Goal: Transaction & Acquisition: Purchase product/service

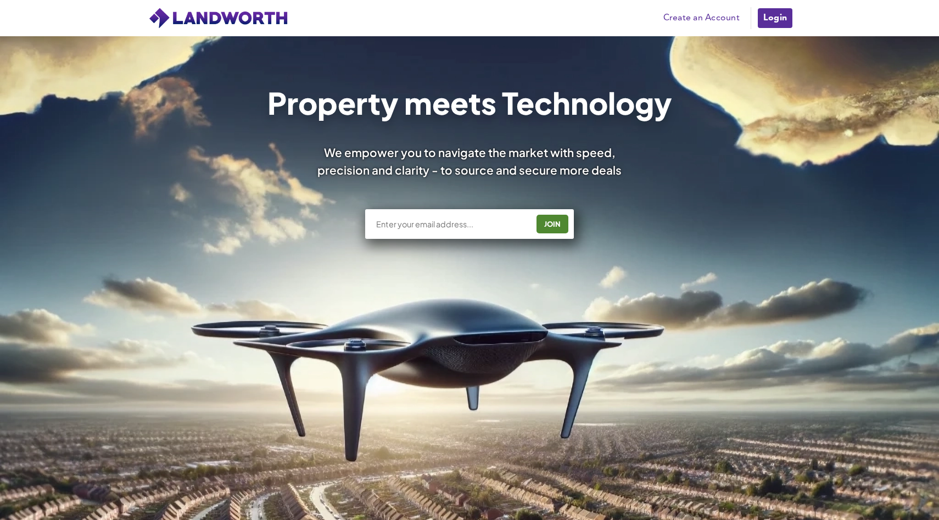
click at [486, 227] on input "text" at bounding box center [451, 224] width 153 height 11
type input "[EMAIL_ADDRESS][DOMAIN_NAME]"
click at [545, 221] on div "JOIN" at bounding box center [552, 224] width 25 height 18
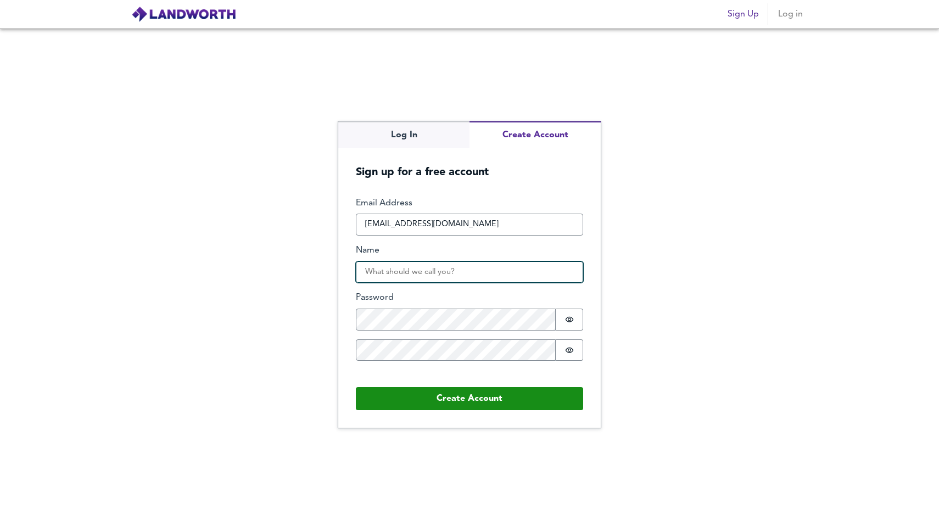
click at [489, 270] on input "Name" at bounding box center [469, 272] width 227 height 22
type input "Said Dahir"
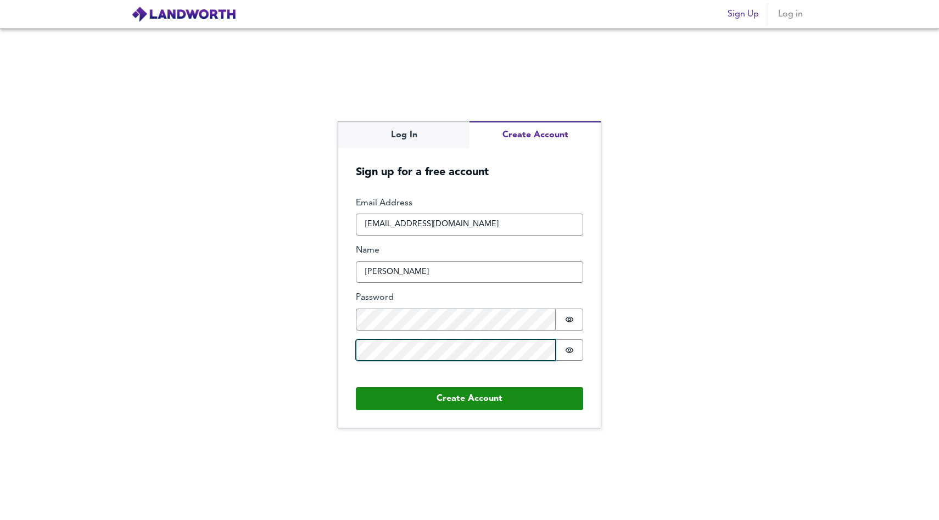
click at [356, 387] on button "Create Account" at bounding box center [469, 398] width 227 height 23
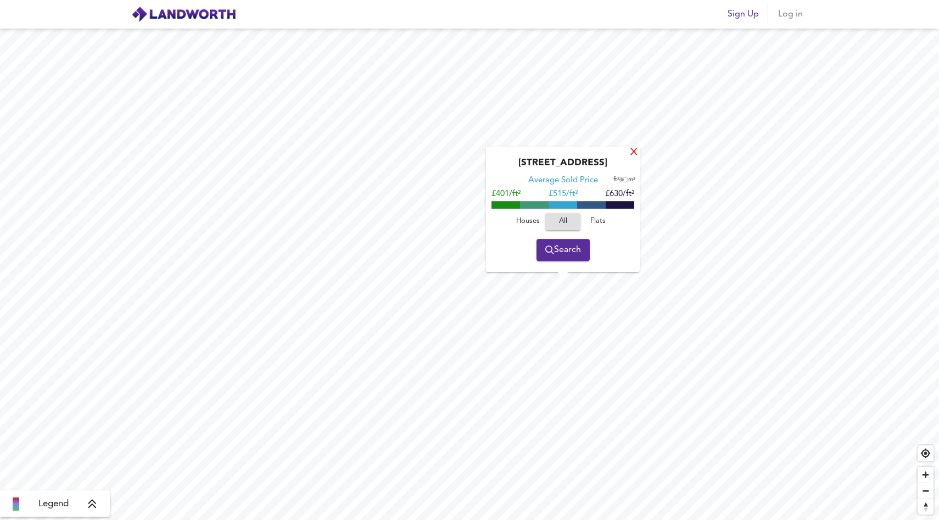
click at [632, 153] on div "X" at bounding box center [633, 153] width 9 height 10
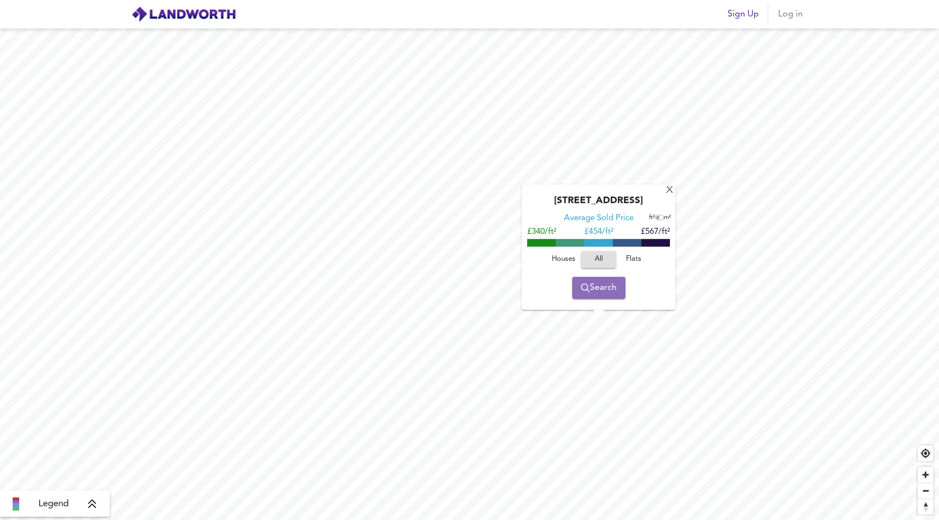
click at [603, 291] on span "Search" at bounding box center [599, 287] width 36 height 15
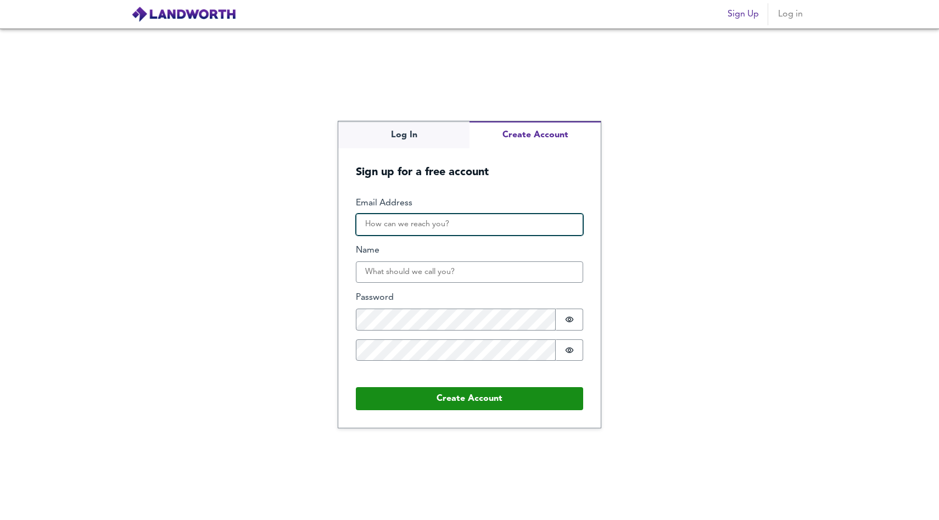
click at [494, 223] on input "Email Address" at bounding box center [469, 225] width 227 height 22
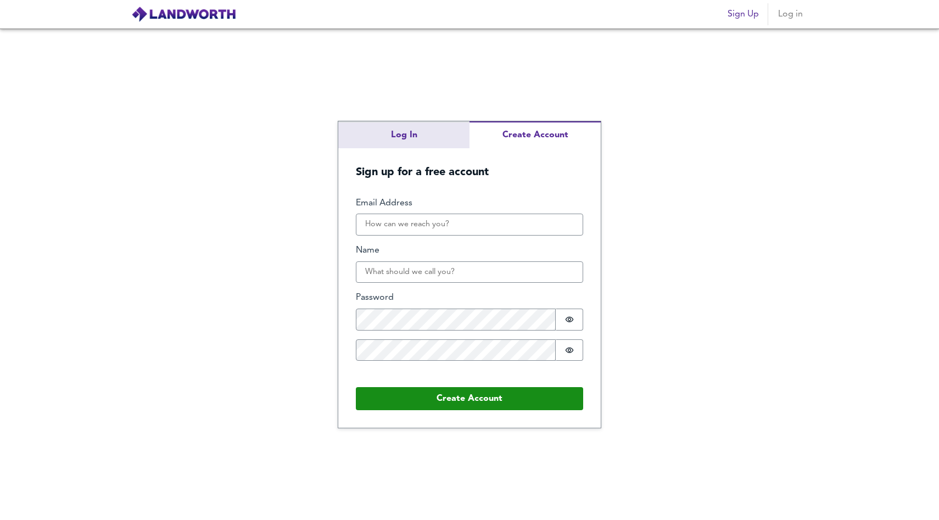
click at [440, 127] on div "Log In Create Account Sign up for a free account Email Address Name Password Pa…" at bounding box center [469, 274] width 939 height 491
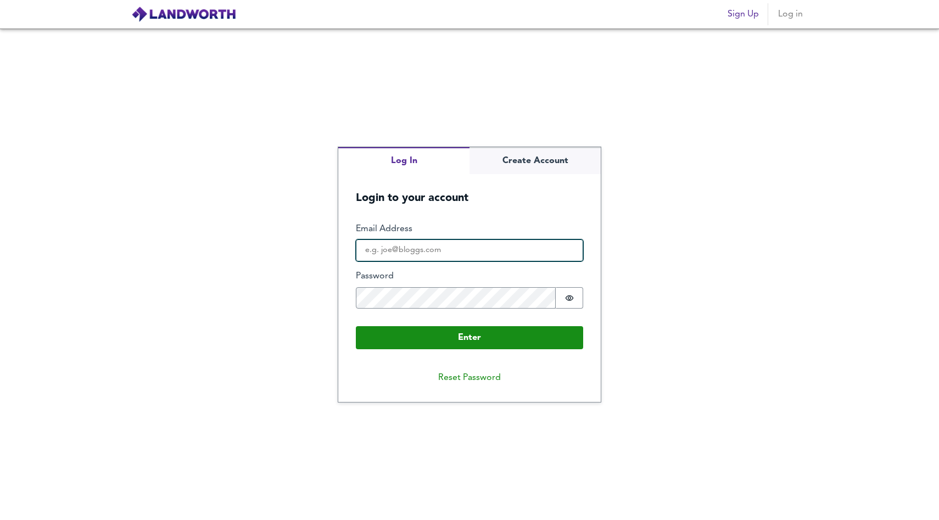
type input "reezystillworking@gmail.com"
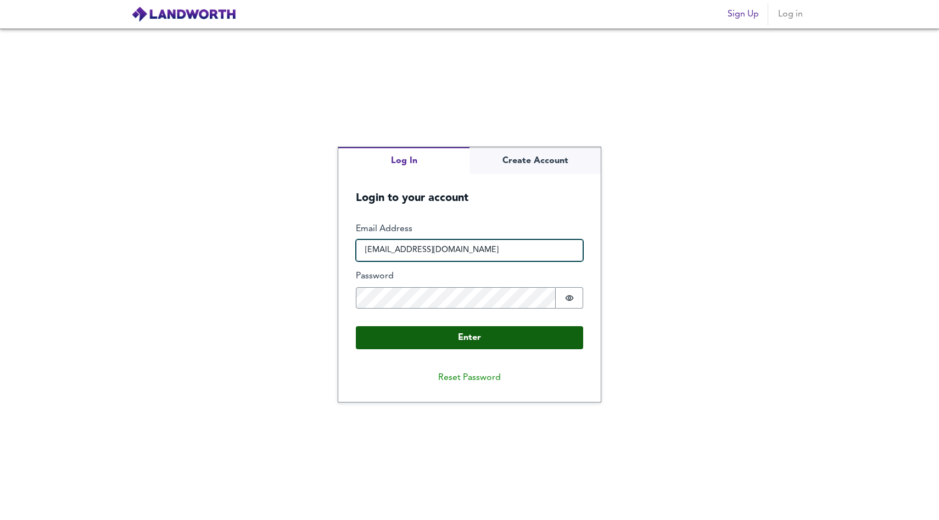
click at [446, 245] on input "reezystillworking@gmail.com" at bounding box center [469, 250] width 227 height 22
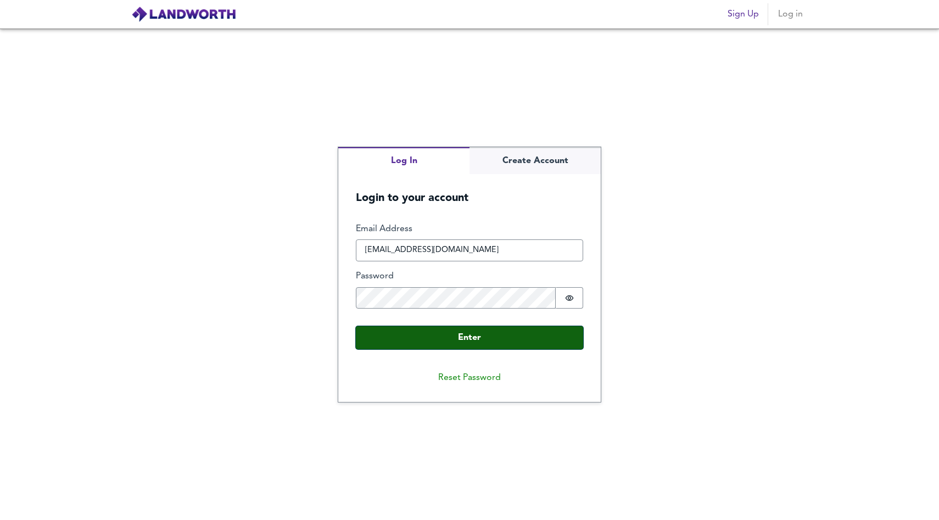
click at [478, 343] on button "Enter" at bounding box center [469, 337] width 227 height 23
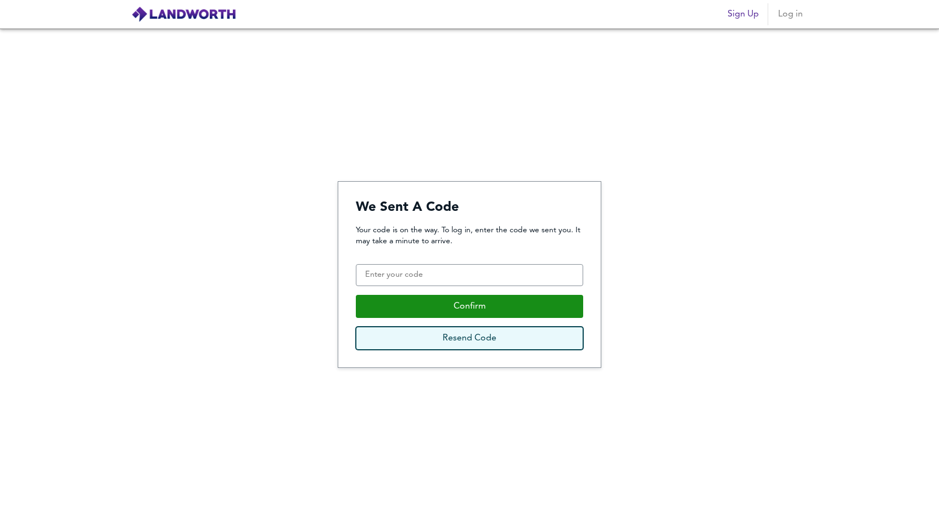
click at [478, 340] on button "Resend Code" at bounding box center [469, 338] width 227 height 23
click at [411, 292] on div "Your code is on the way. To log in, enter the code we sent you. It may take a m…" at bounding box center [469, 287] width 227 height 125
click at [411, 288] on div "Your code is on the way. To log in, enter the code we sent you. It may take a m…" at bounding box center [469, 287] width 227 height 125
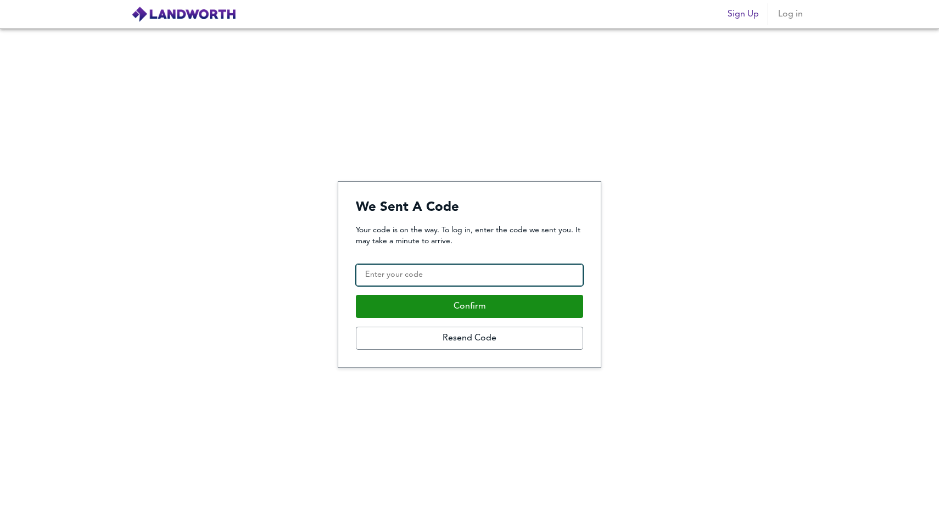
click at [411, 279] on input "Confirmation Code" at bounding box center [469, 275] width 227 height 22
paste input "288087"
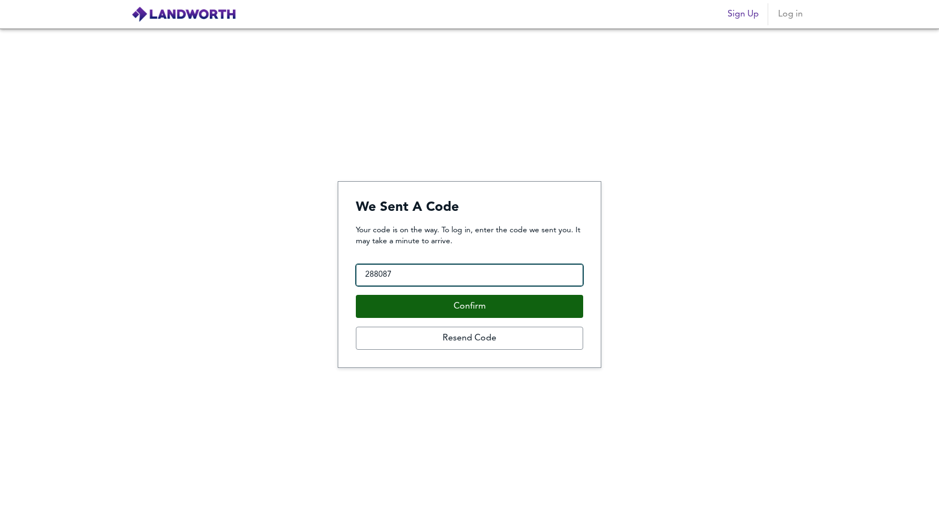
type input "288087"
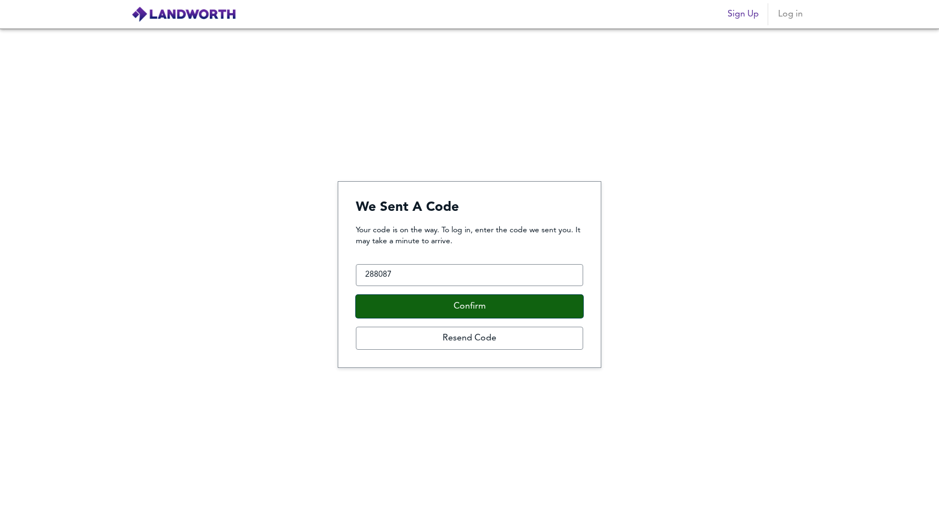
click at [419, 300] on button "Confirm" at bounding box center [469, 306] width 227 height 23
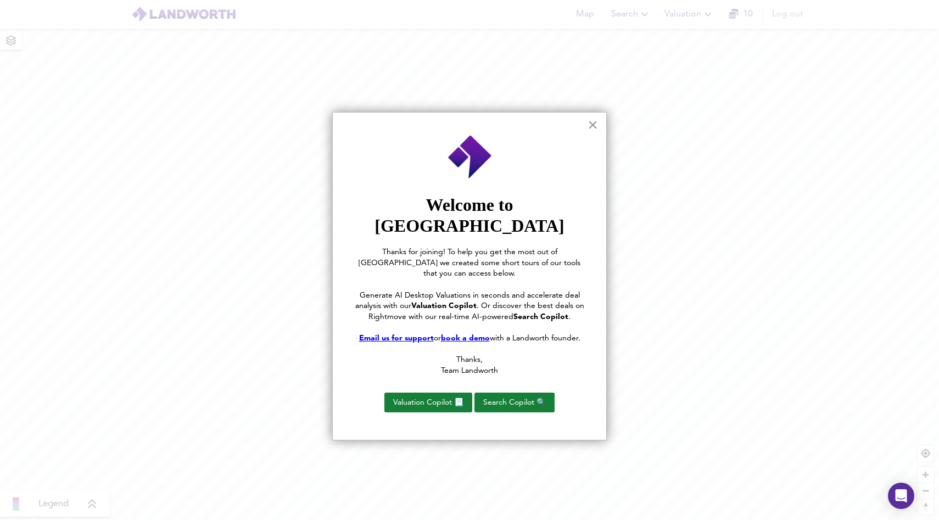
click at [590, 123] on button "×" at bounding box center [593, 125] width 10 height 18
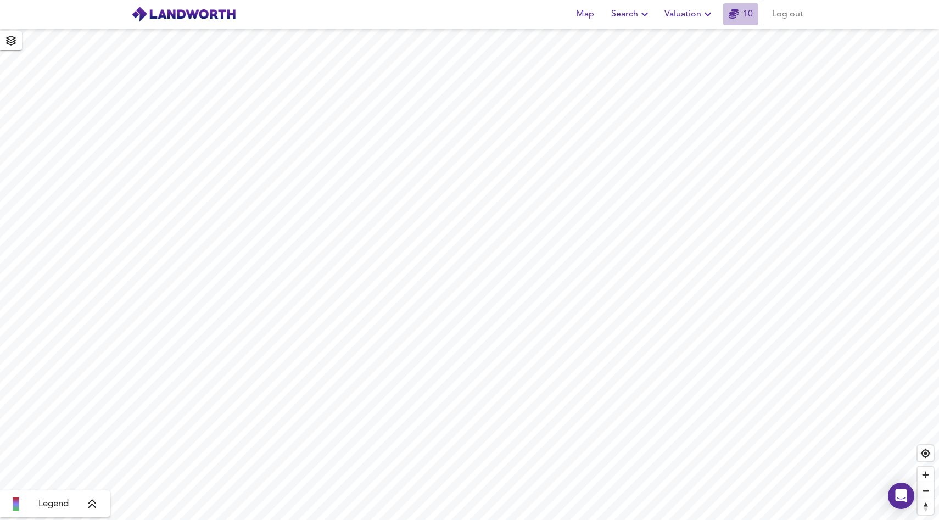
click at [740, 17] on link "10" at bounding box center [741, 14] width 24 height 15
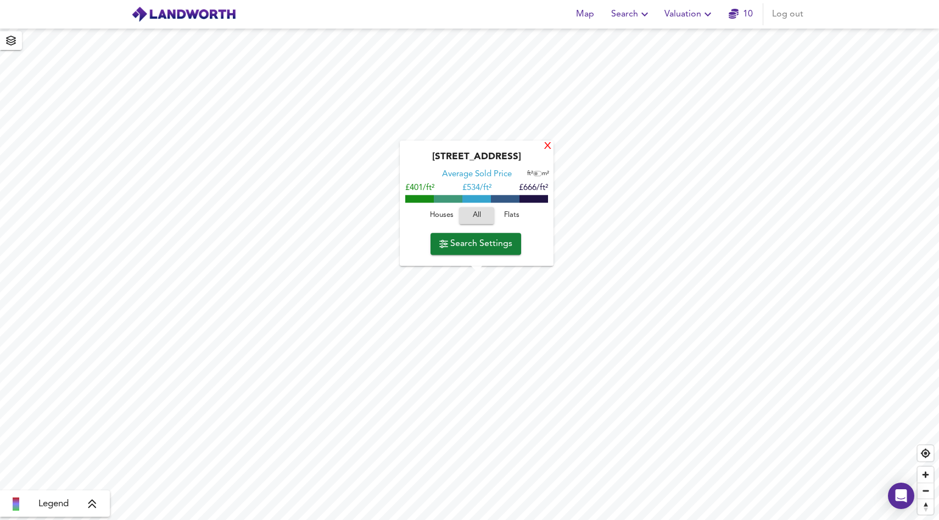
click at [547, 146] on div "X" at bounding box center [547, 147] width 9 height 10
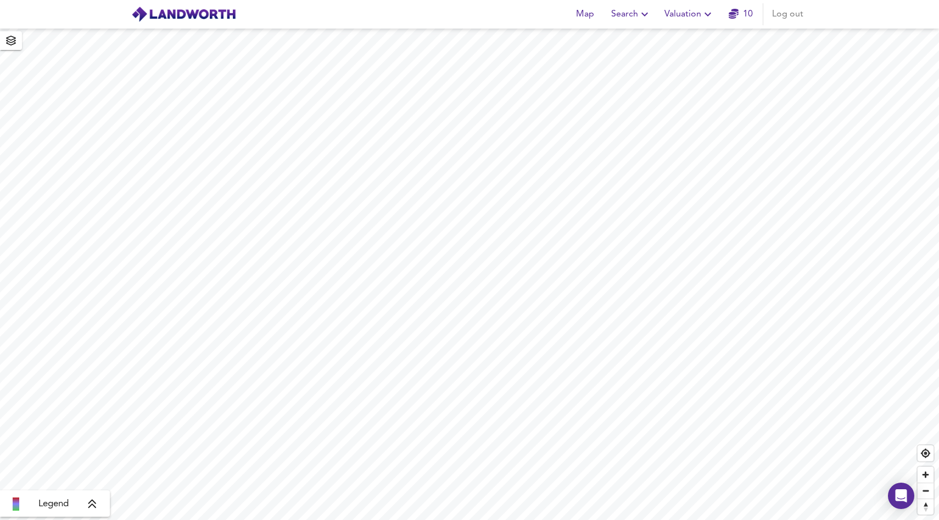
click at [635, 3] on button "Search" at bounding box center [631, 14] width 49 height 22
click at [620, 38] on li "New Search" at bounding box center [631, 40] width 109 height 20
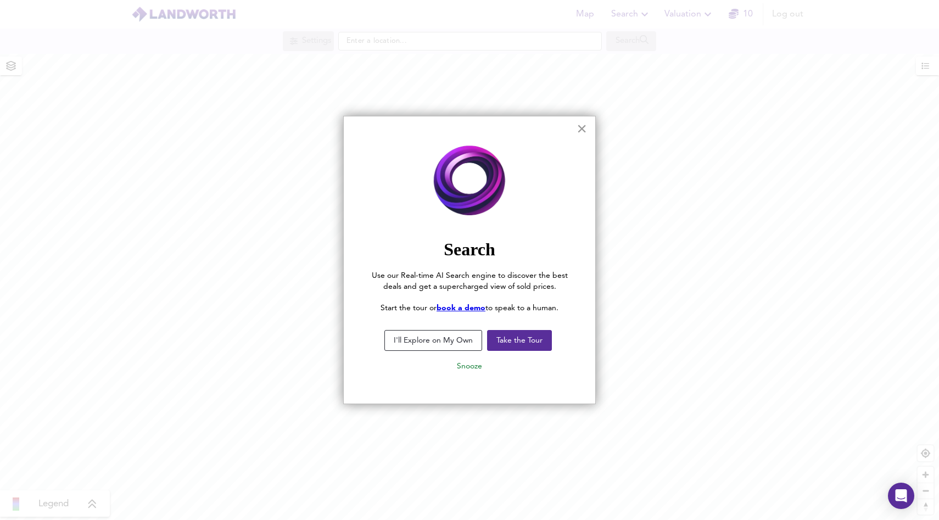
click at [580, 132] on button "×" at bounding box center [582, 129] width 10 height 18
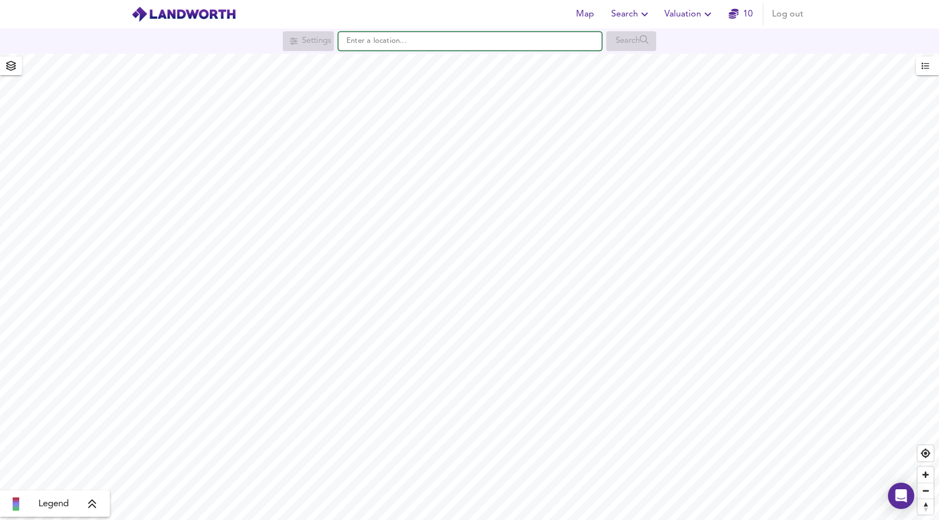
click at [399, 41] on input "text" at bounding box center [470, 41] width 264 height 19
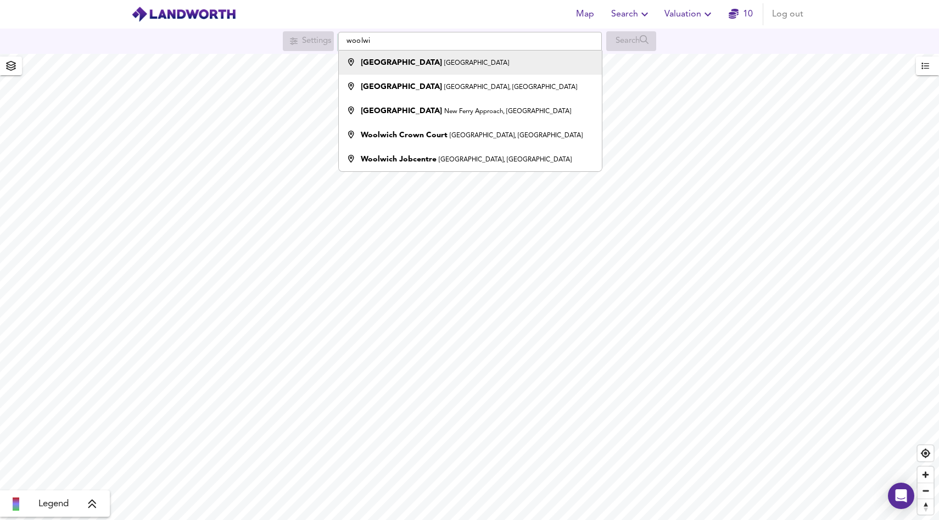
click at [389, 60] on strong "[GEOGRAPHIC_DATA]" at bounding box center [401, 63] width 81 height 8
type input "[GEOGRAPHIC_DATA], [GEOGRAPHIC_DATA]"
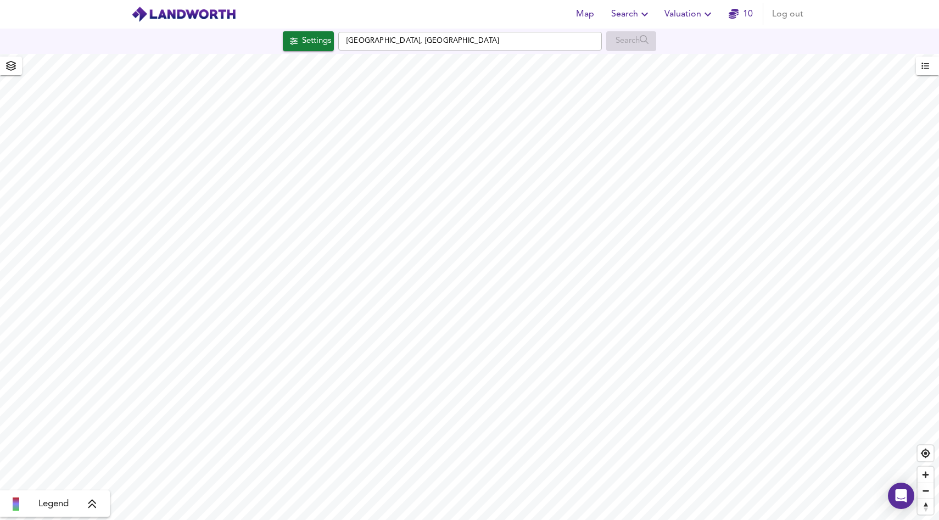
checkbox input "false"
checkbox input "true"
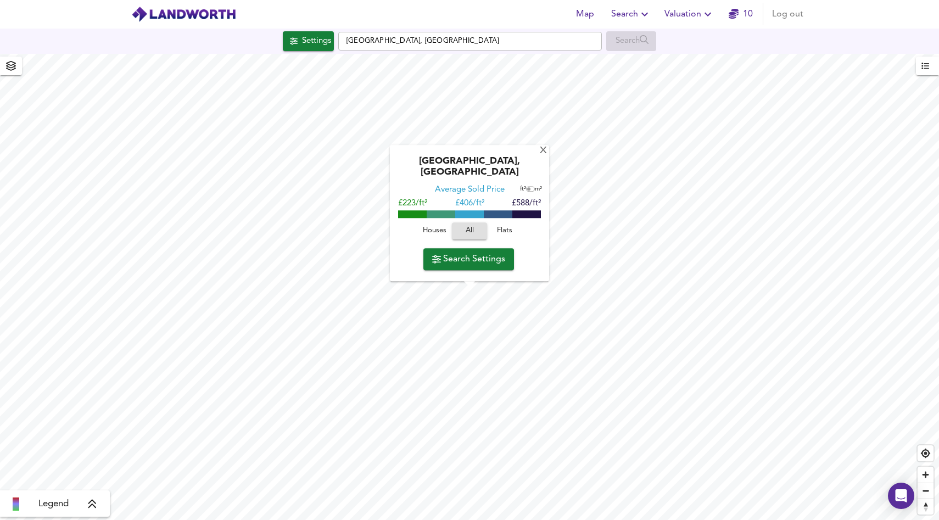
click at [15, 66] on icon "button" at bounding box center [11, 66] width 10 height 10
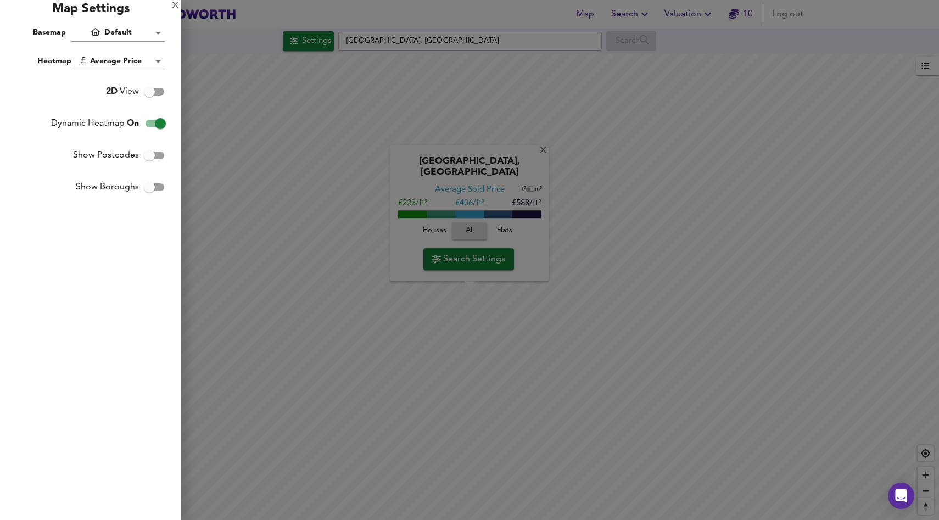
click at [179, 5] on div "Map Settings" at bounding box center [90, 12] width 181 height 24
click at [175, 6] on div "X" at bounding box center [175, 6] width 7 height 8
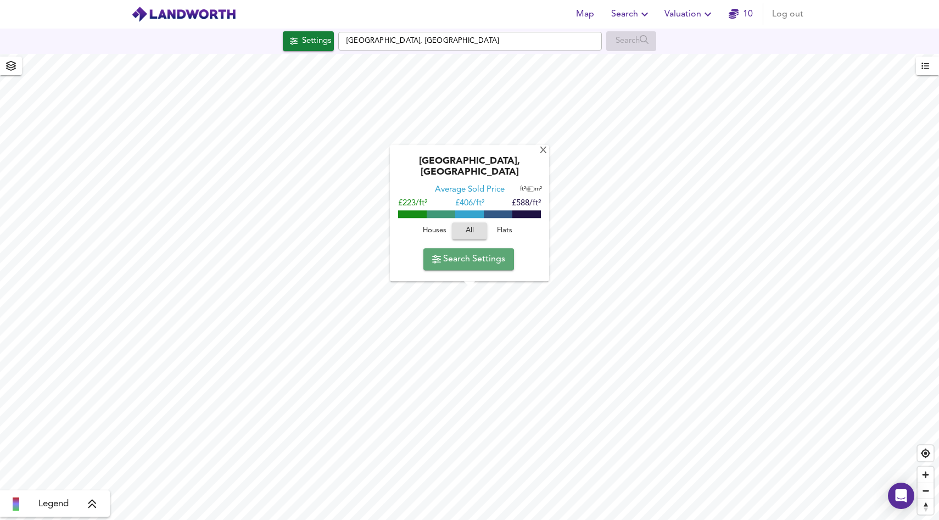
click at [477, 258] on span "Search Settings" at bounding box center [468, 258] width 73 height 15
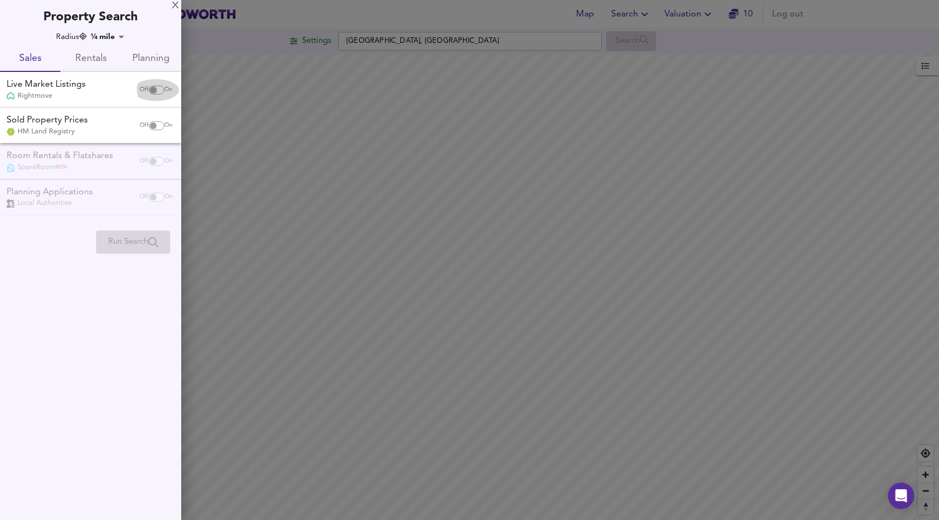
click at [152, 91] on input "checkbox" at bounding box center [153, 90] width 26 height 9
checkbox input "true"
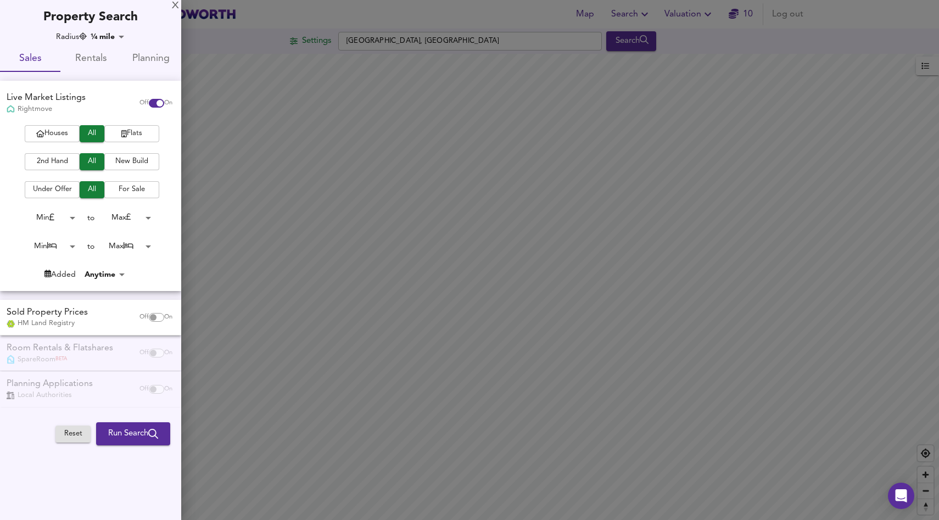
click at [136, 133] on span "Flats" at bounding box center [132, 133] width 44 height 13
click at [60, 160] on span "2nd Hand" at bounding box center [52, 161] width 44 height 13
click at [53, 245] on body "Map Search Valuation 10 Log out Settings Woolwich, London Search Legend UK Aver…" at bounding box center [469, 260] width 939 height 520
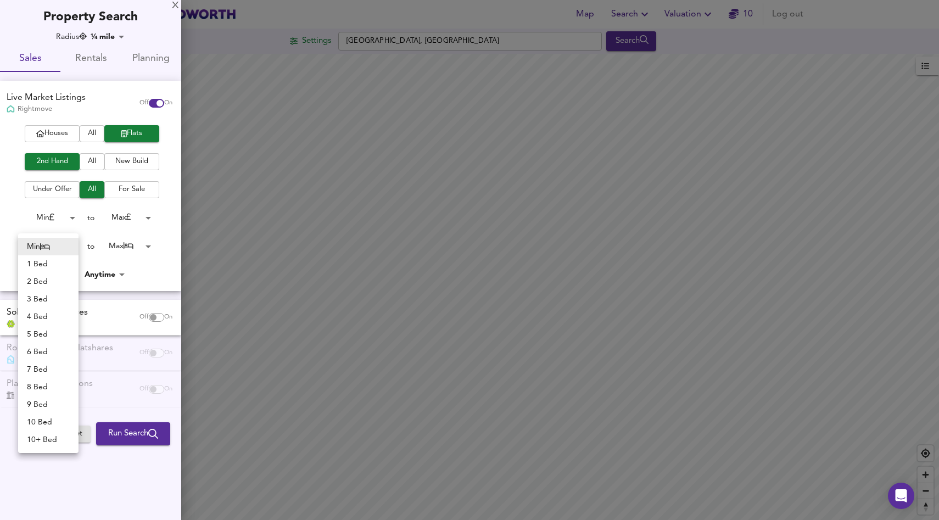
click at [49, 267] on li "1 Bed" at bounding box center [48, 264] width 60 height 18
type input "1"
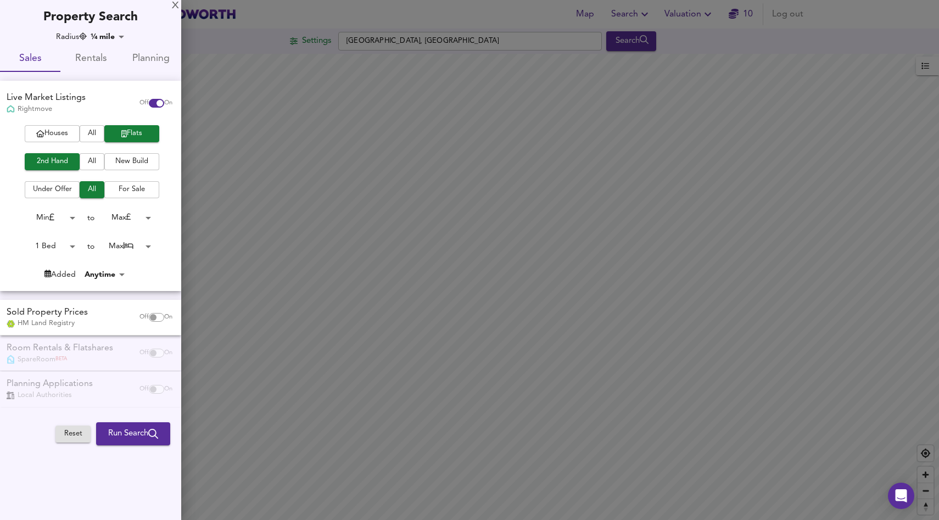
click at [120, 248] on body "Map Search Valuation 10 Log out Settings Woolwich, London Search Legend UK Aver…" at bounding box center [469, 260] width 939 height 520
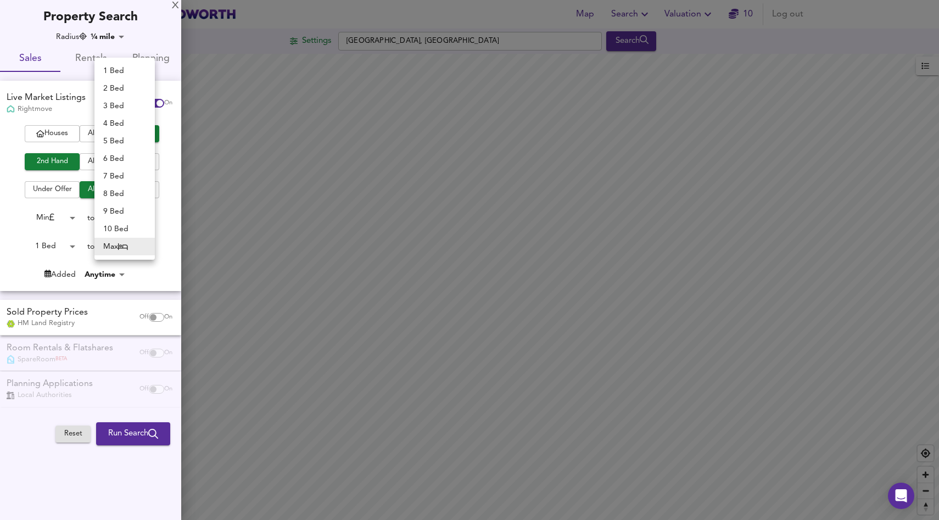
click at [122, 69] on li "1 Bed" at bounding box center [124, 71] width 60 height 18
type input "1"
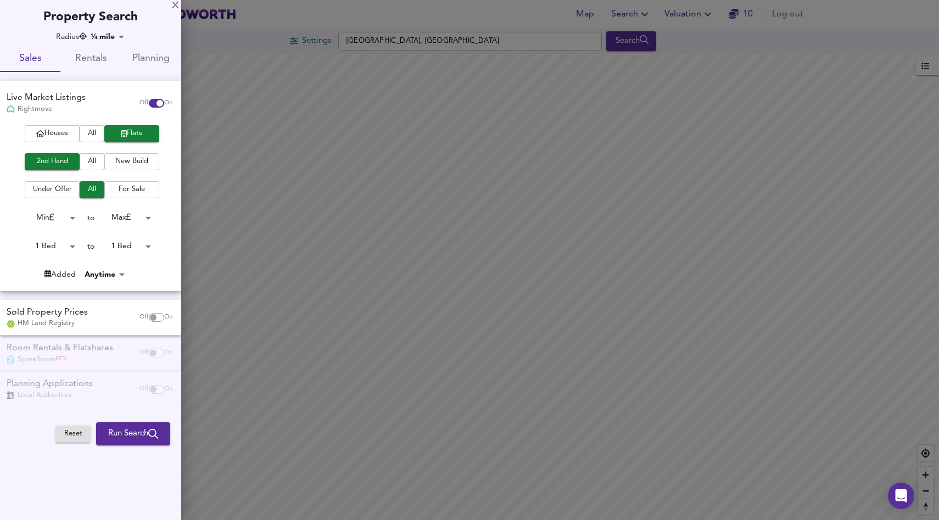
click at [124, 212] on body "Map Search Valuation 10 Log out Settings Woolwich, London Search Legend UK Aver…" at bounding box center [469, 260] width 939 height 520
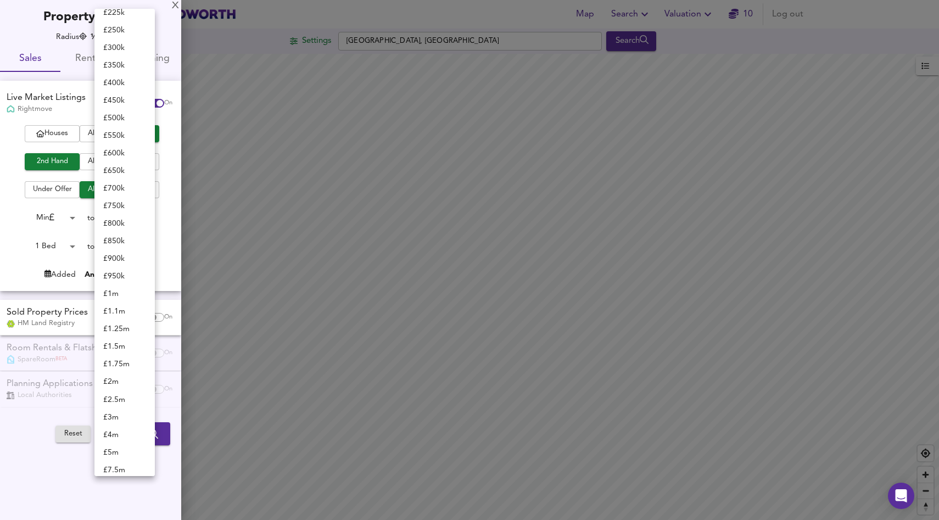
scroll to position [181, 0]
click at [118, 43] on li "£ 300k" at bounding box center [124, 52] width 60 height 18
type input "300000"
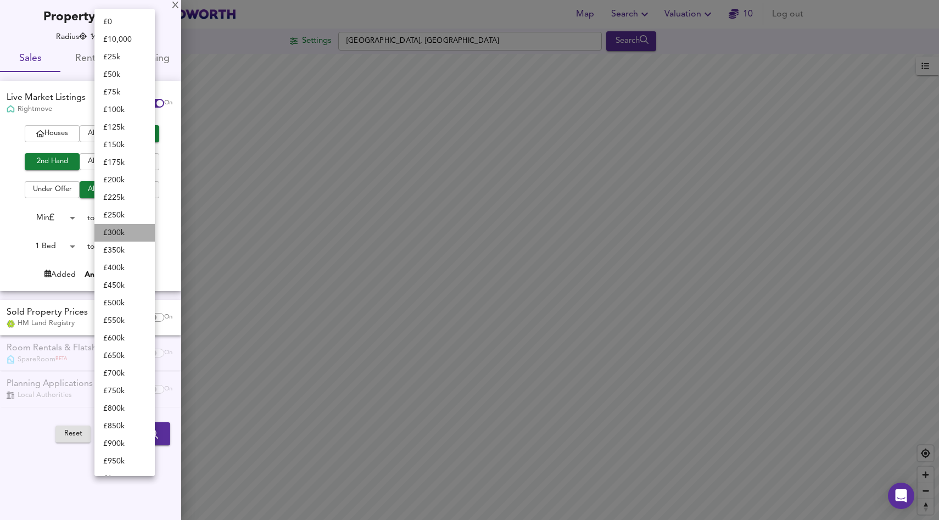
click at [117, 240] on li "£ 300k" at bounding box center [124, 233] width 60 height 18
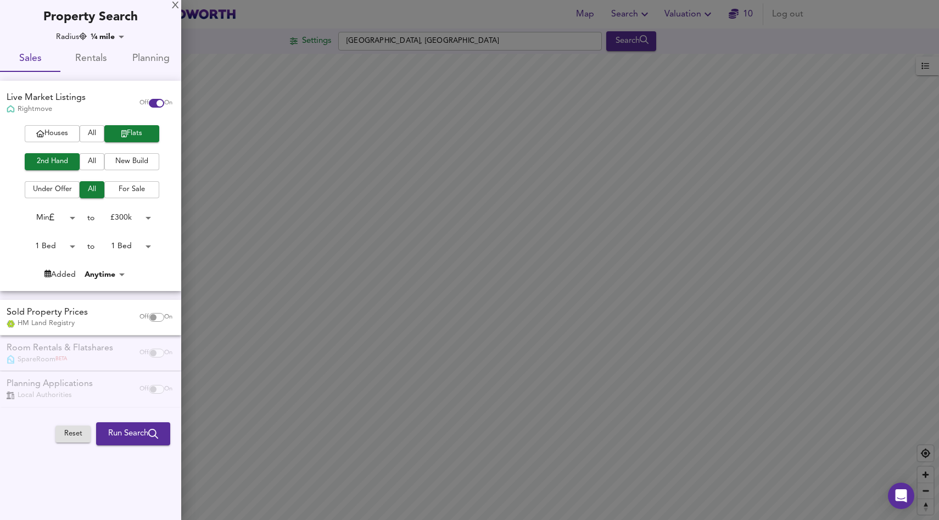
click at [129, 437] on span "Run Search" at bounding box center [133, 434] width 50 height 14
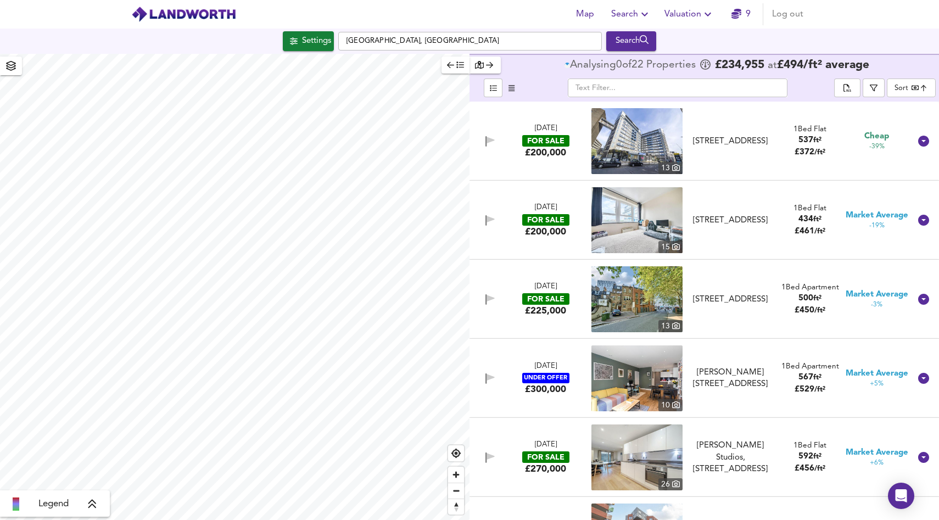
click at [635, 148] on img at bounding box center [636, 141] width 91 height 66
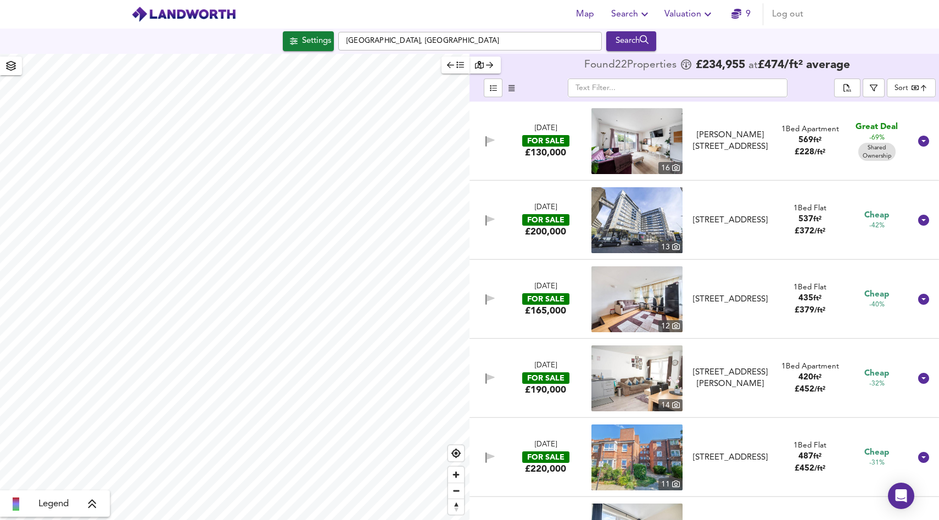
scroll to position [1, 0]
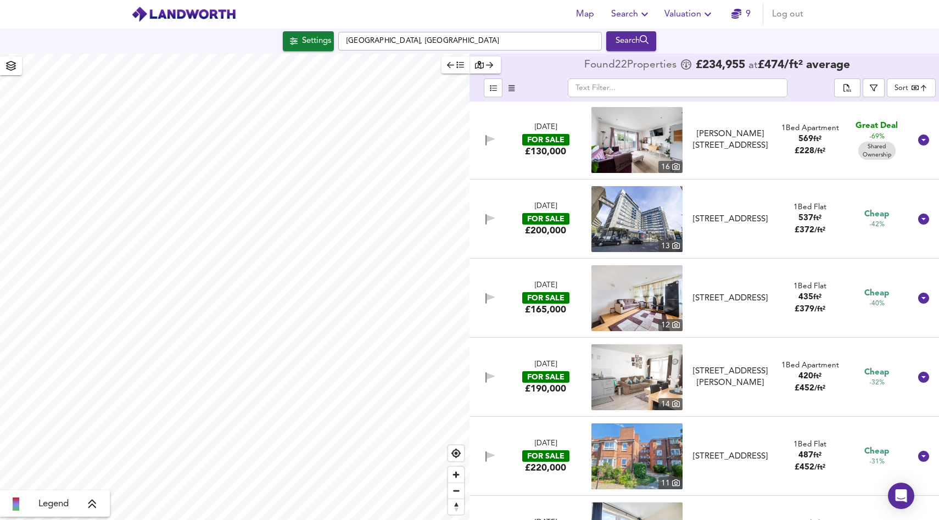
click at [634, 297] on img at bounding box center [636, 298] width 91 height 66
click at [662, 136] on img at bounding box center [636, 140] width 91 height 66
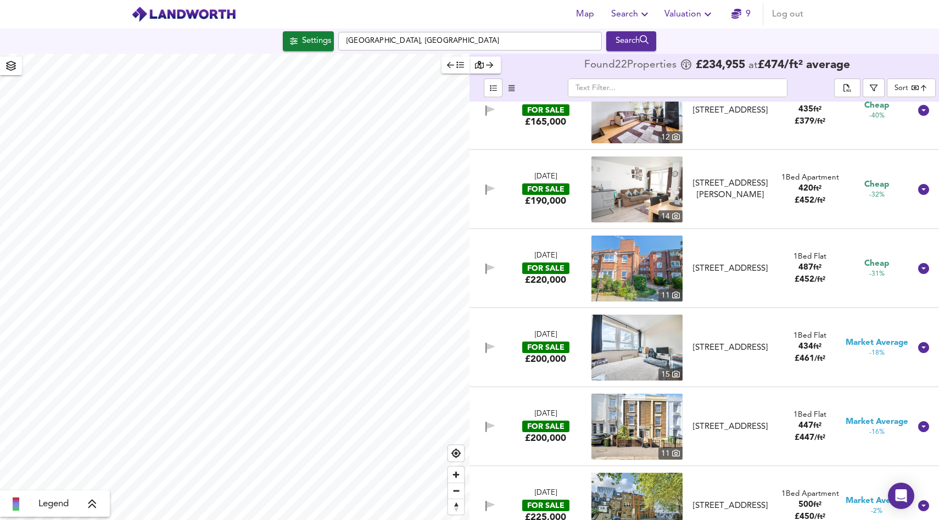
scroll to position [191, 0]
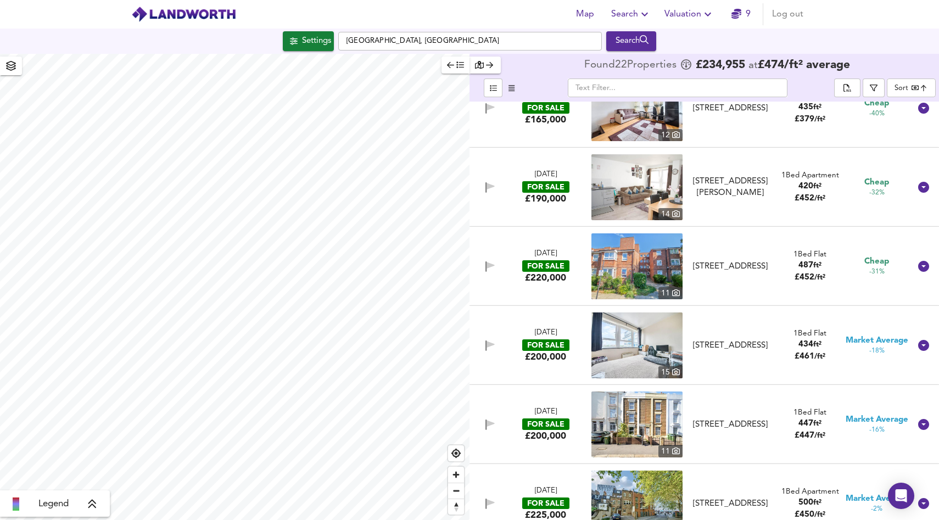
click at [660, 267] on img at bounding box center [636, 266] width 91 height 66
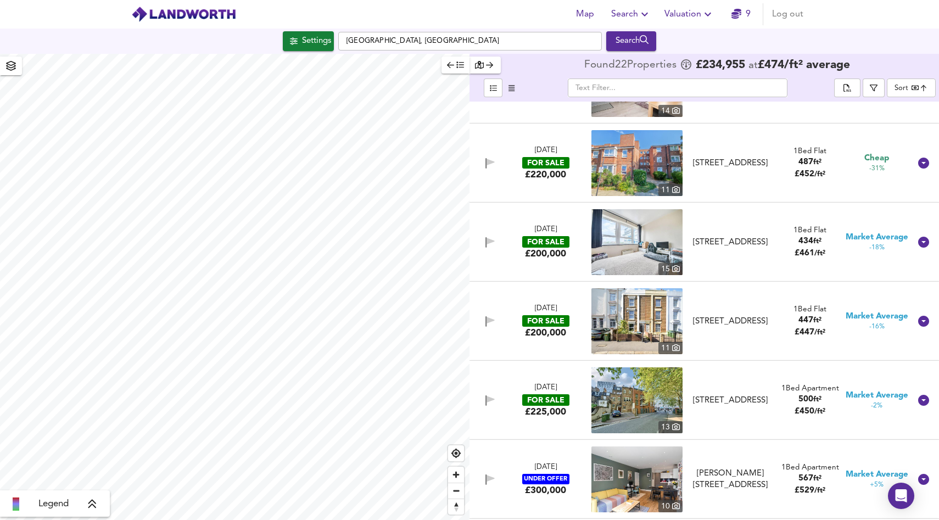
scroll to position [303, 0]
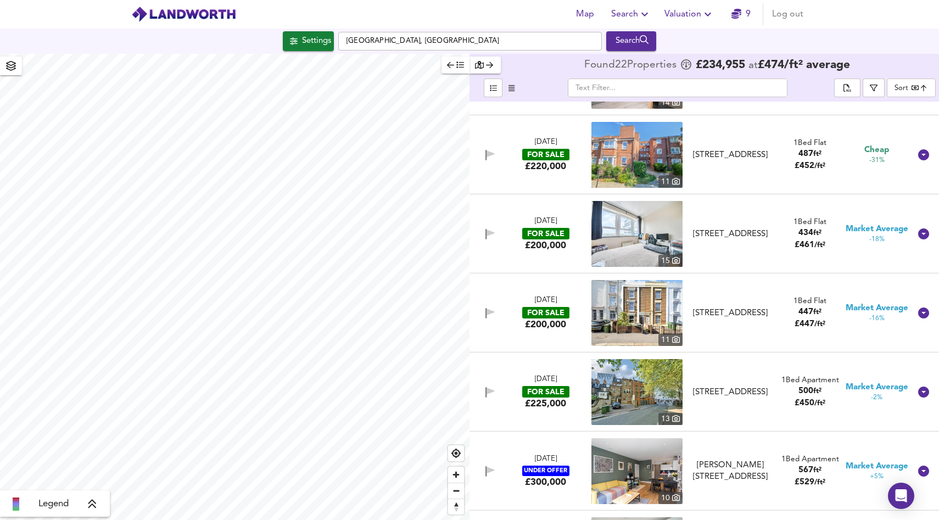
click at [628, 311] on img at bounding box center [636, 313] width 91 height 66
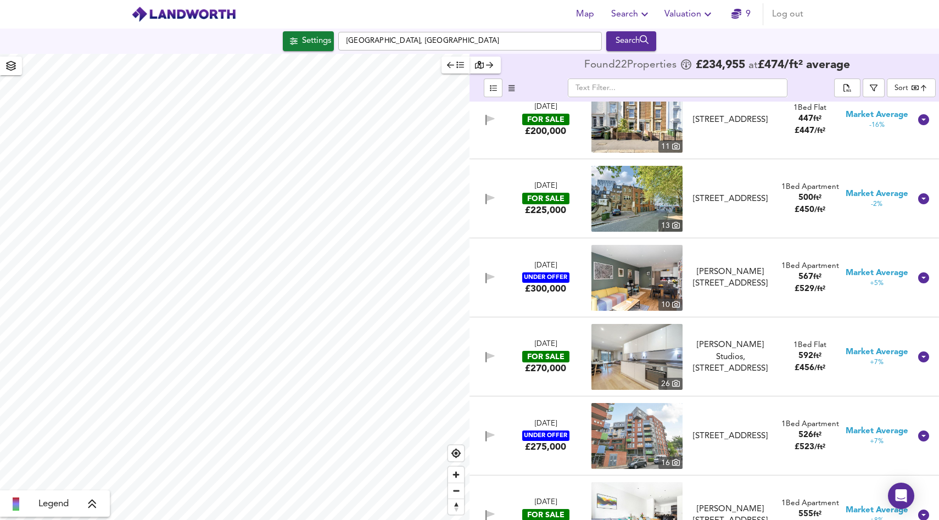
scroll to position [496, 0]
click at [631, 202] on img at bounding box center [636, 198] width 91 height 66
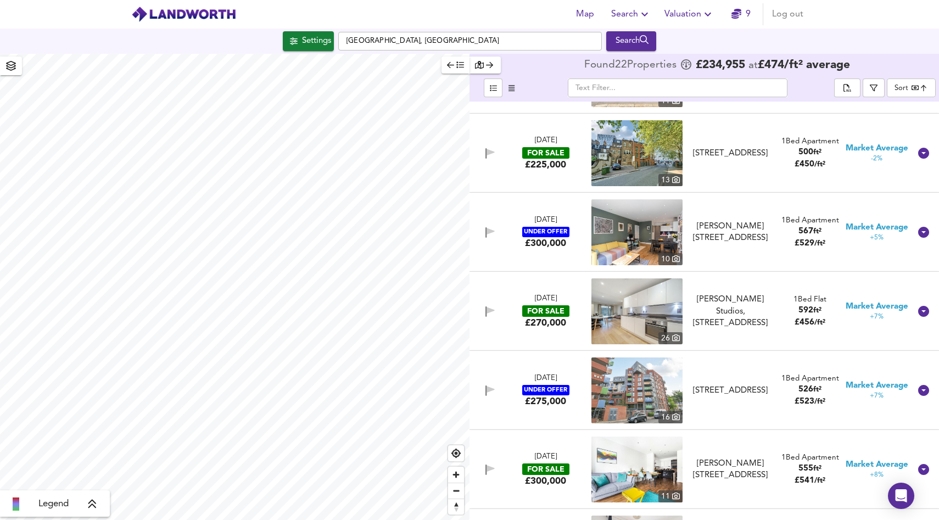
scroll to position [541, 0]
click at [628, 308] on img at bounding box center [636, 312] width 91 height 66
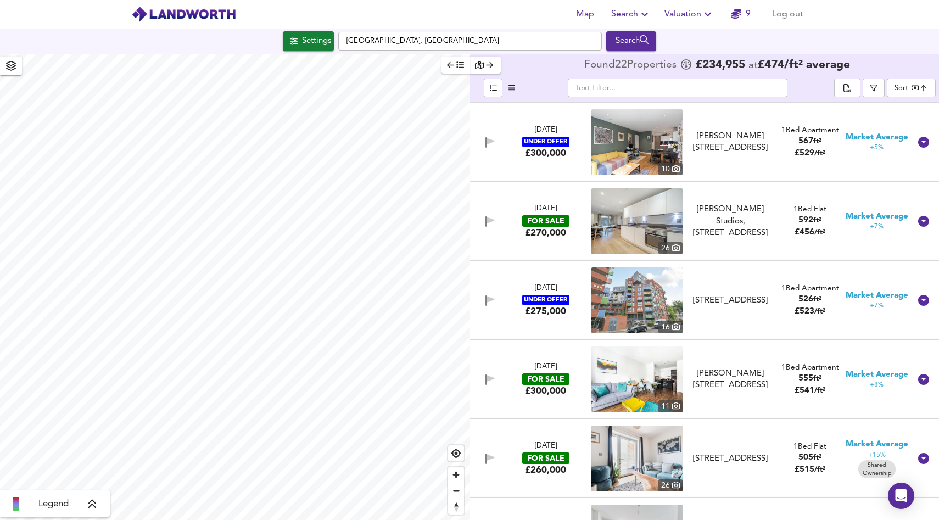
scroll to position [662, 0]
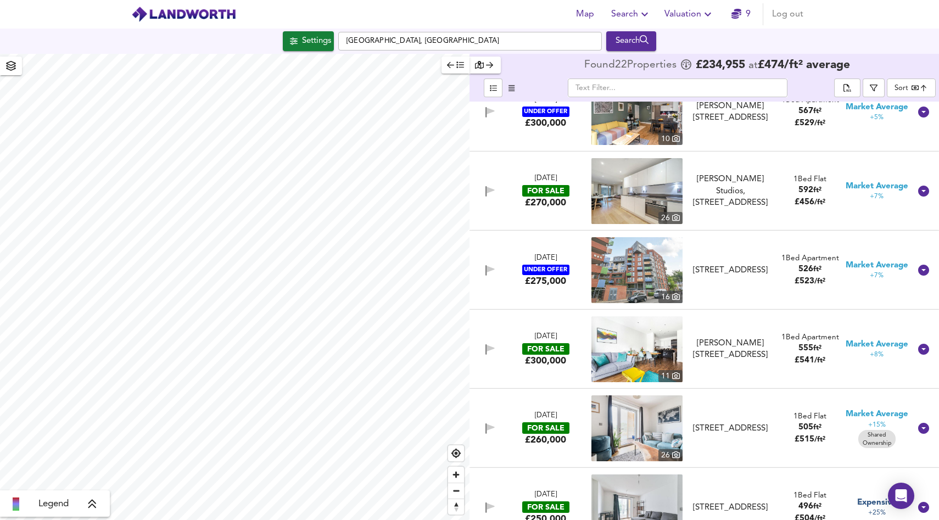
click at [650, 265] on img at bounding box center [636, 270] width 91 height 66
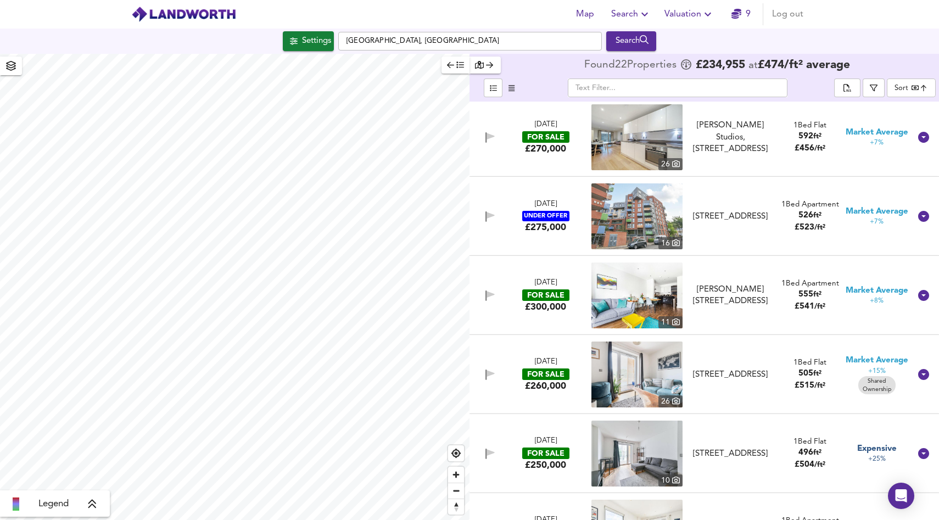
scroll to position [794, 0]
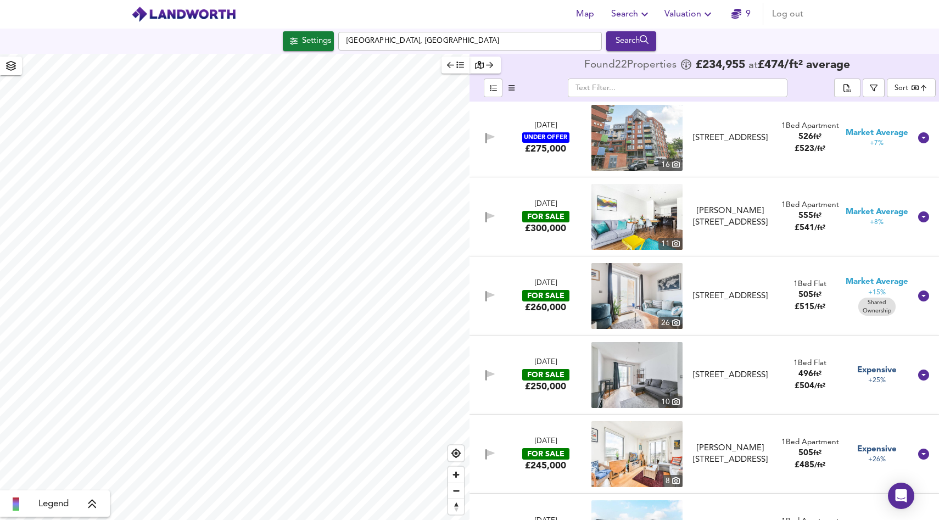
click at [652, 215] on img at bounding box center [636, 217] width 91 height 66
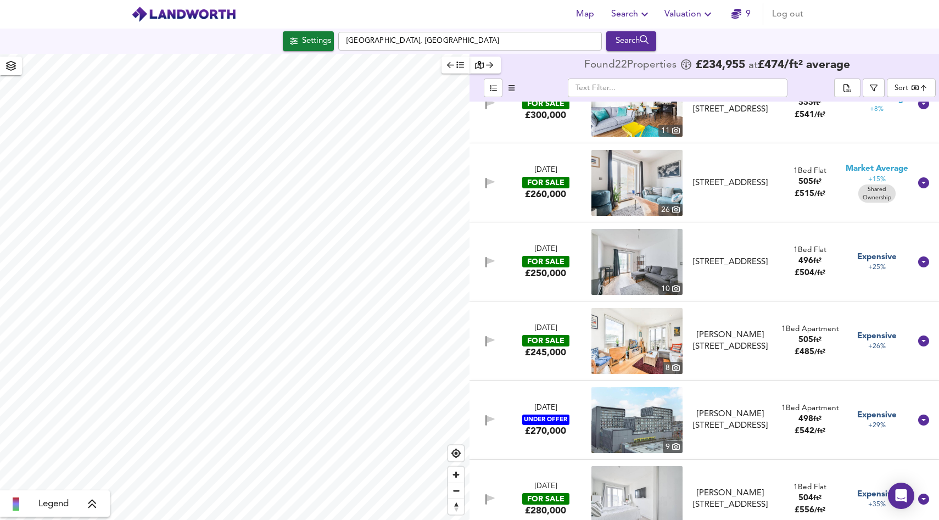
scroll to position [908, 0]
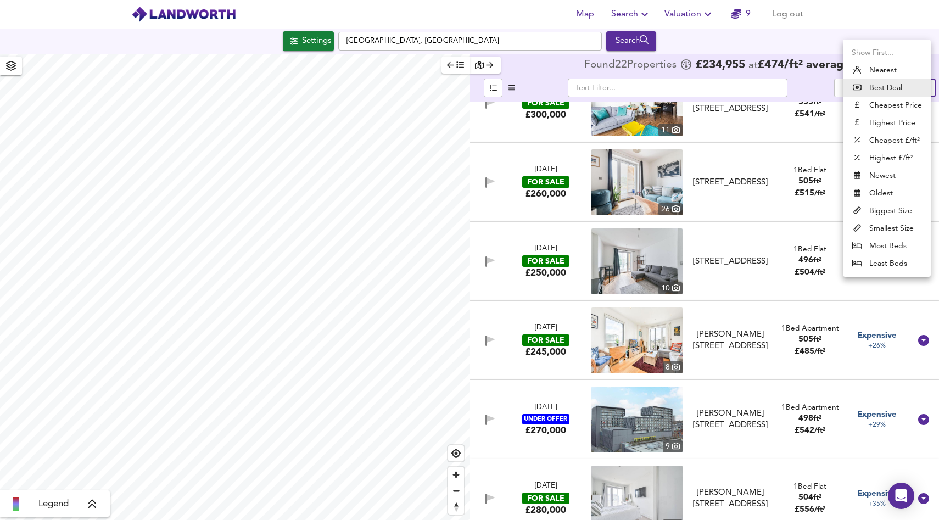
click at [899, 82] on body "Map Search Valuation 9 Log out Settings Woolwich, London Search Legend Found 22…" at bounding box center [469, 260] width 939 height 520
click at [897, 215] on li "Biggest Size" at bounding box center [887, 211] width 88 height 18
type input "biggest"
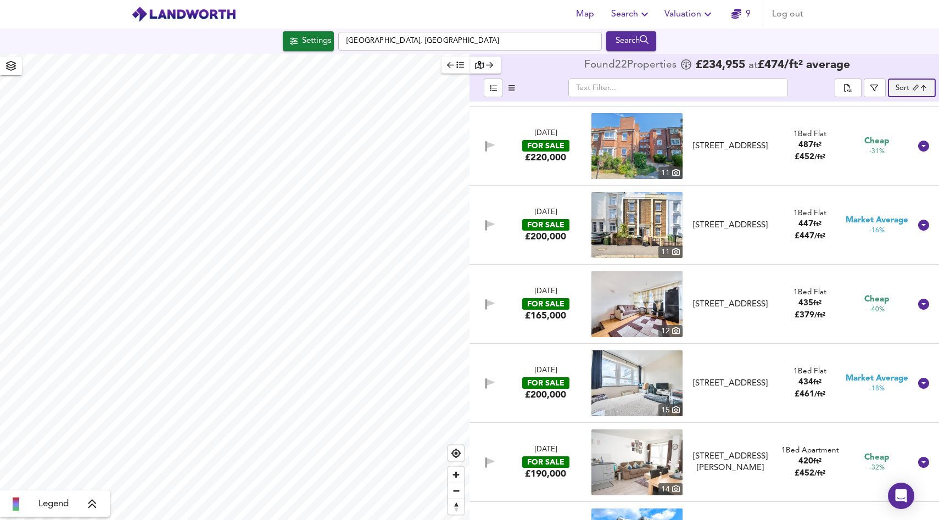
scroll to position [1321, 0]
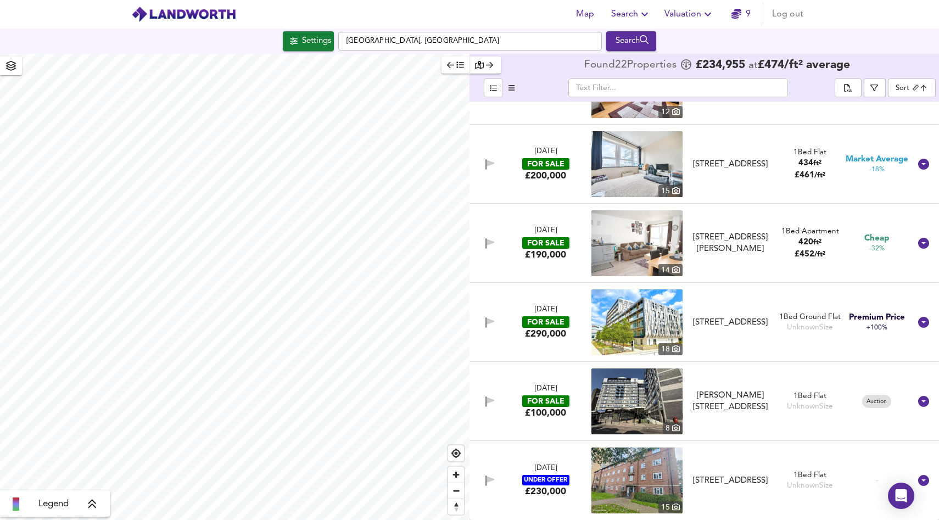
type input "1184"
click at [290, 38] on icon "button" at bounding box center [294, 41] width 8 height 8
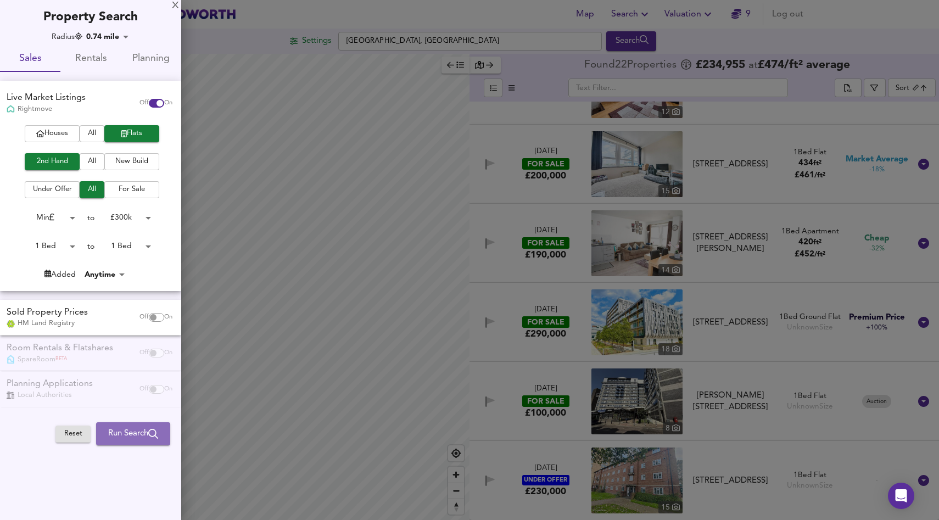
click at [126, 433] on span "Run Search" at bounding box center [133, 434] width 50 height 14
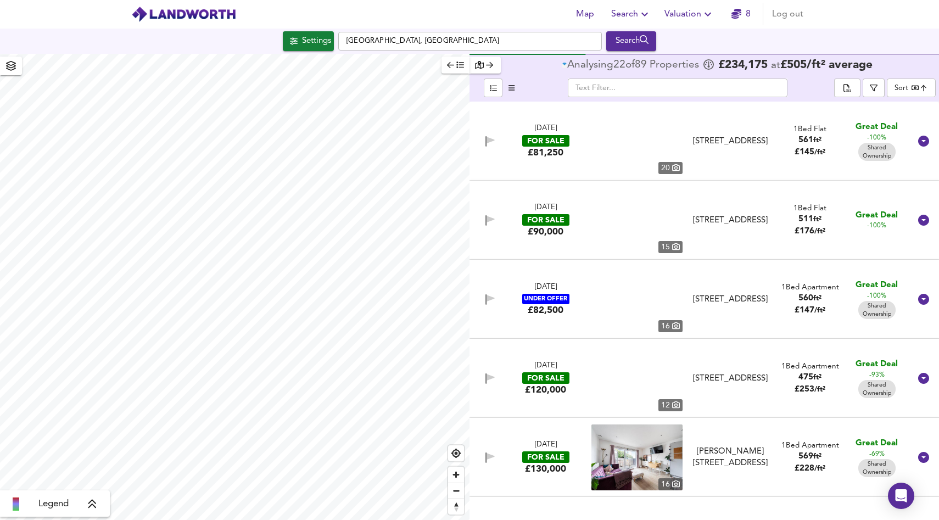
click at [898, 93] on body "Map Search Valuation 8 Log out Settings Woolwich, London Search Legend Analysin…" at bounding box center [469, 260] width 939 height 520
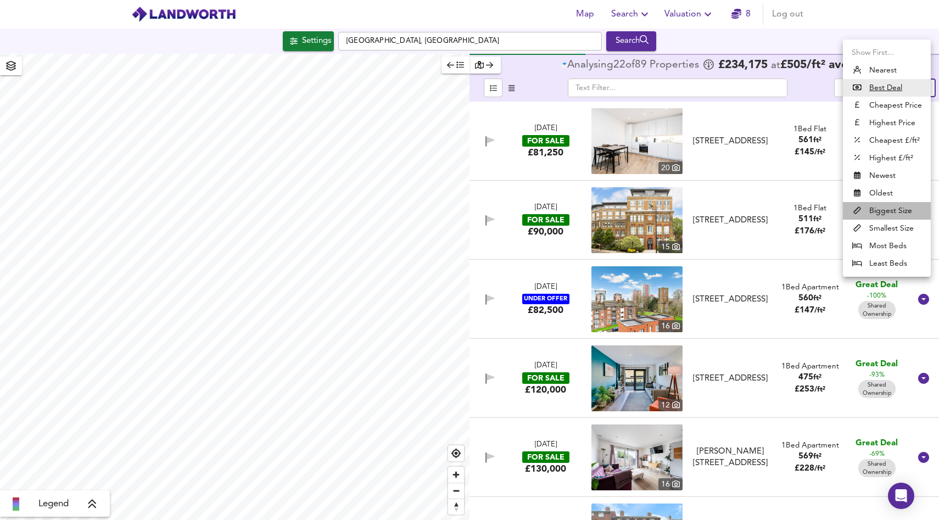
click at [882, 215] on li "Biggest Size" at bounding box center [887, 211] width 88 height 18
type input "biggest"
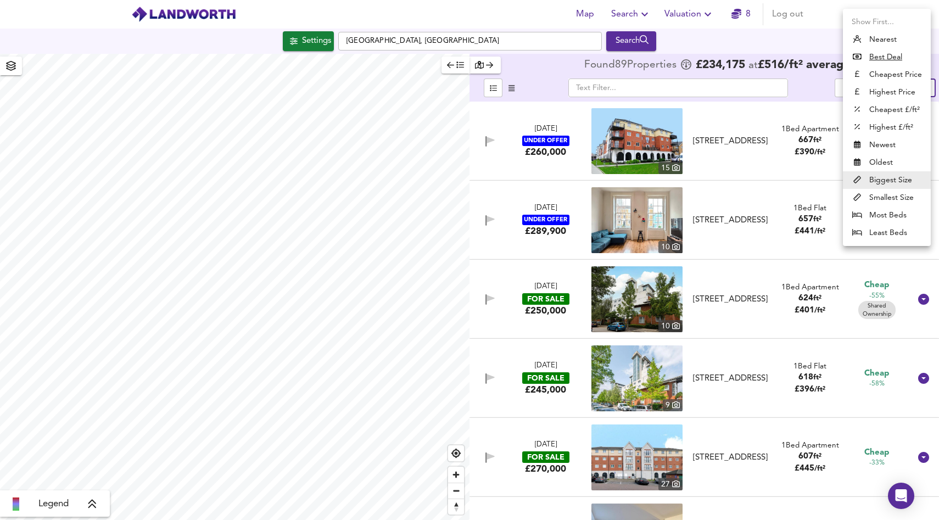
click at [906, 89] on body "Map Search Valuation 8 Log out Settings Woolwich, London Search Legend Found 89…" at bounding box center [469, 260] width 939 height 520
click at [886, 180] on li "Biggest Size" at bounding box center [887, 180] width 88 height 18
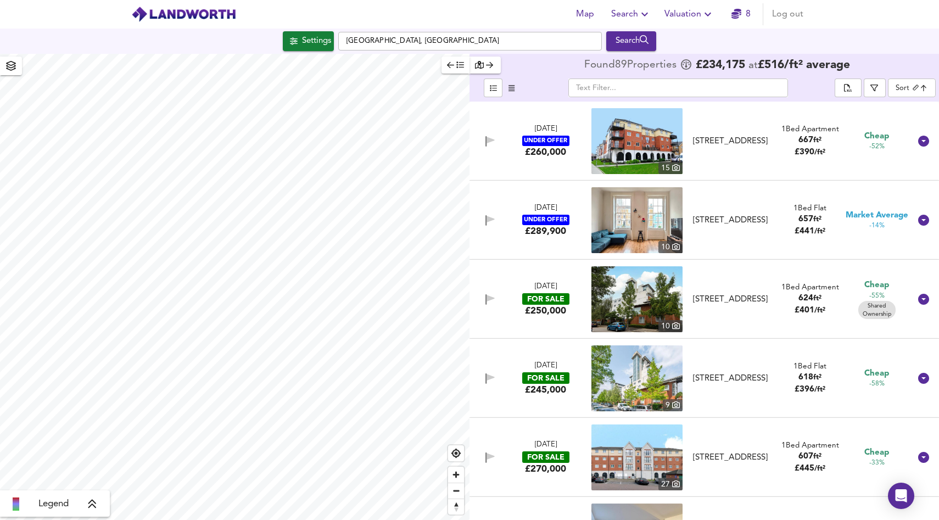
click at [645, 135] on img at bounding box center [636, 141] width 91 height 66
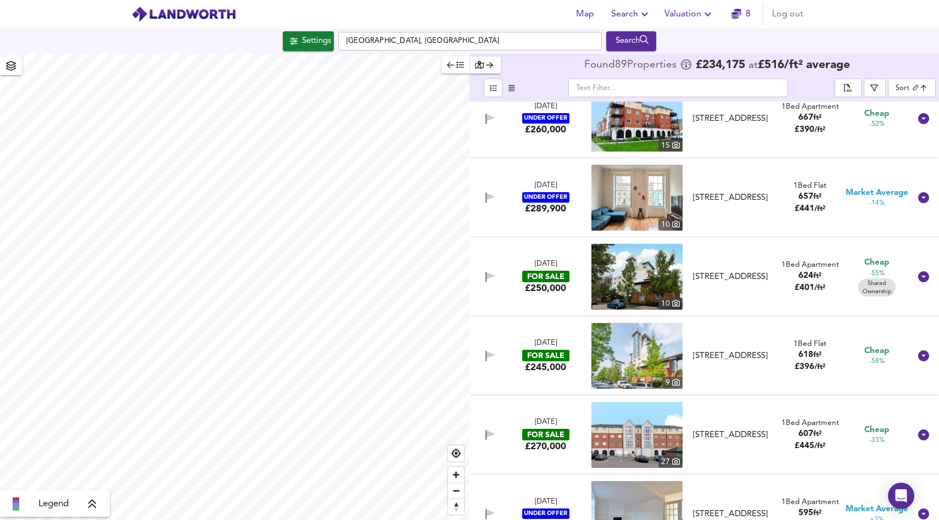
scroll to position [24, 0]
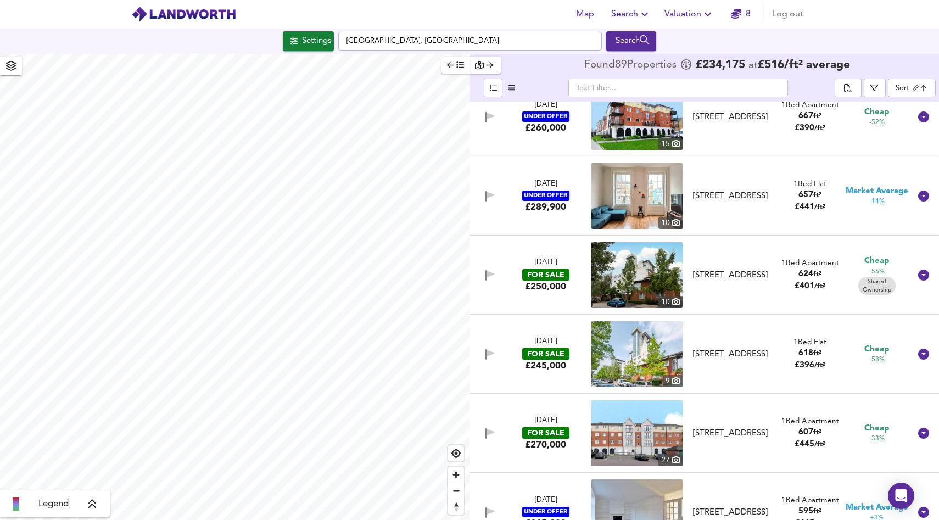
click at [614, 277] on img at bounding box center [636, 275] width 91 height 66
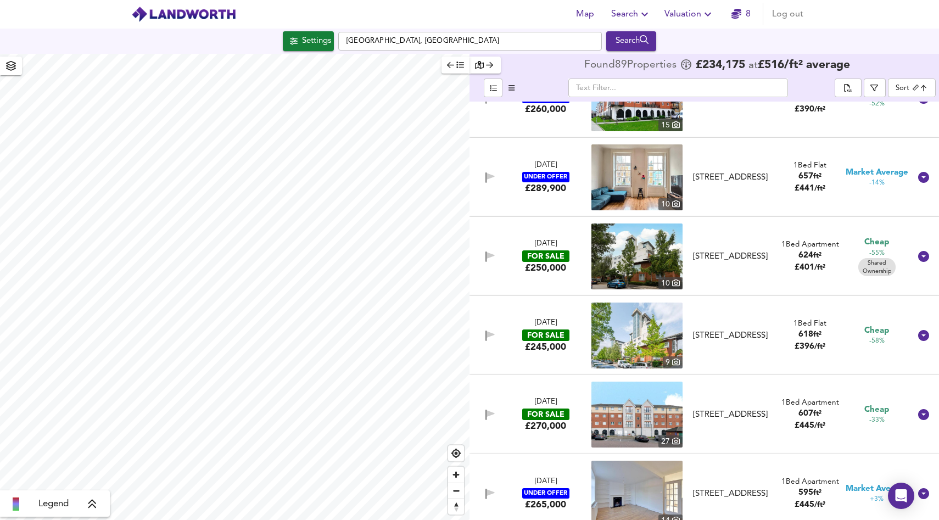
scroll to position [45, 0]
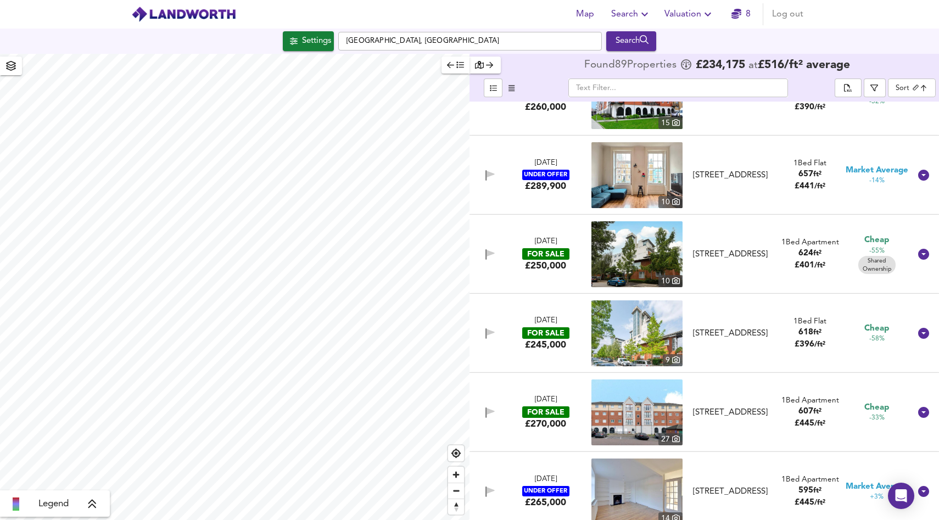
click at [631, 178] on img at bounding box center [636, 175] width 91 height 66
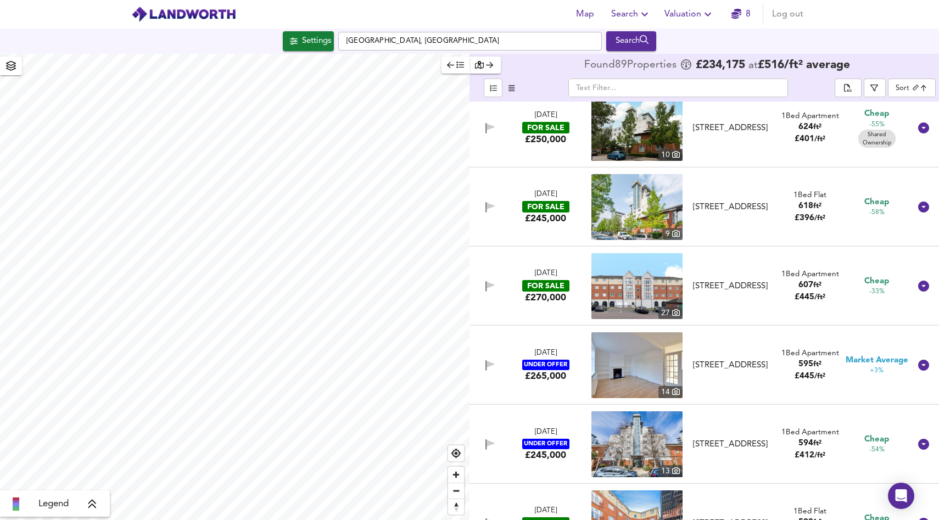
click at [625, 364] on img at bounding box center [636, 365] width 91 height 66
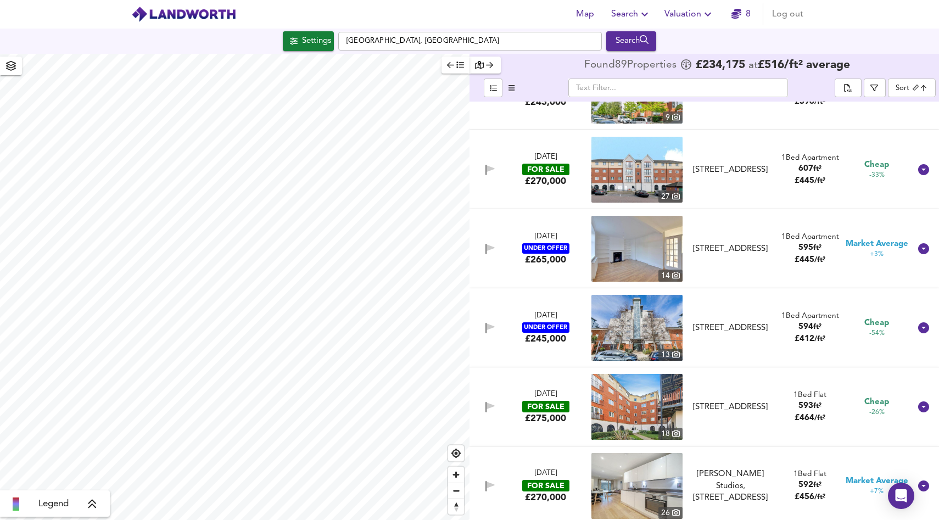
scroll to position [294, 0]
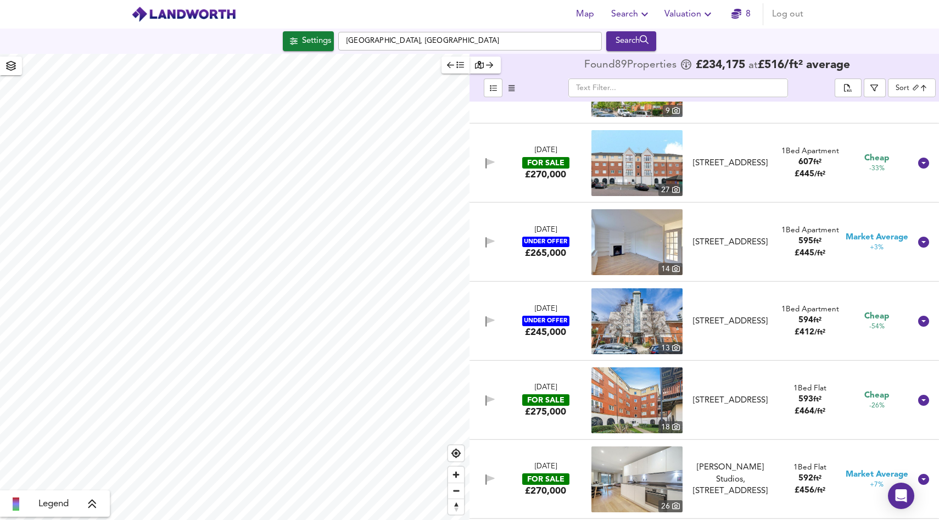
click at [628, 312] on img at bounding box center [636, 321] width 91 height 66
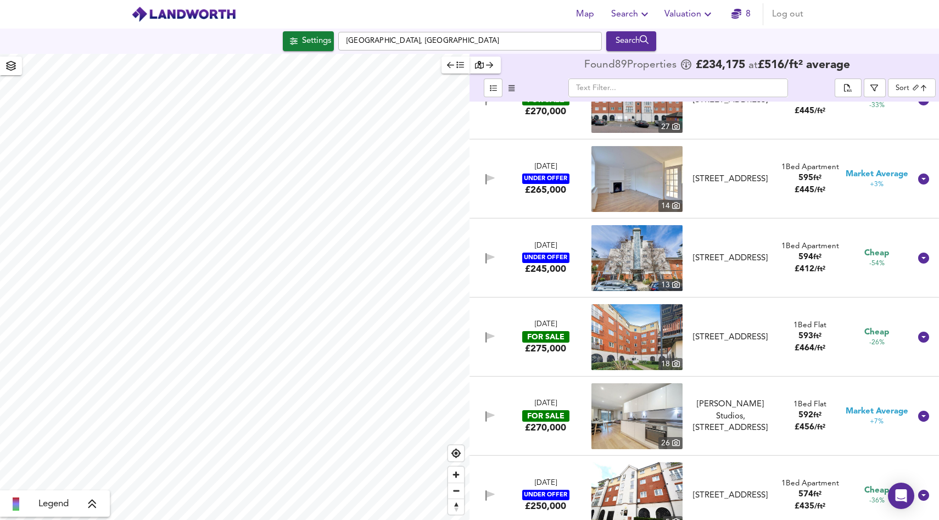
scroll to position [398, 0]
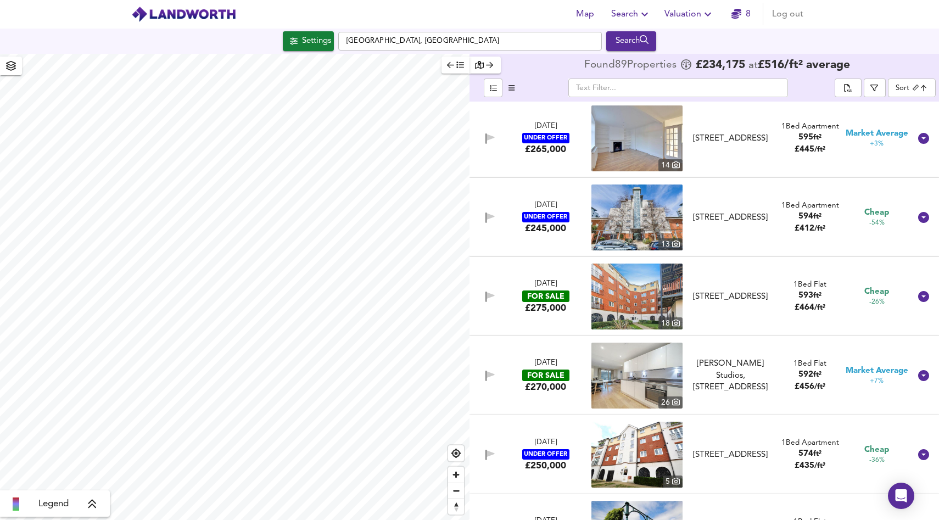
click at [624, 293] on img at bounding box center [636, 297] width 91 height 66
